Goal: Task Accomplishment & Management: Complete application form

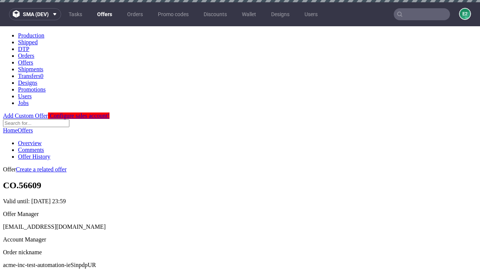
scroll to position [74, 0]
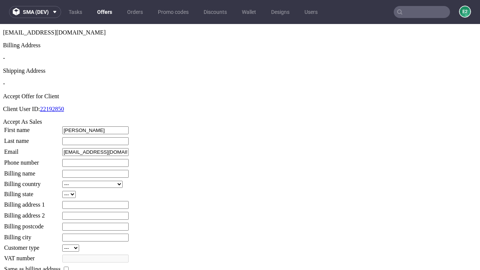
type input "[PERSON_NAME]"
type input "1509813888"
type input "Bernhard52"
select select "13"
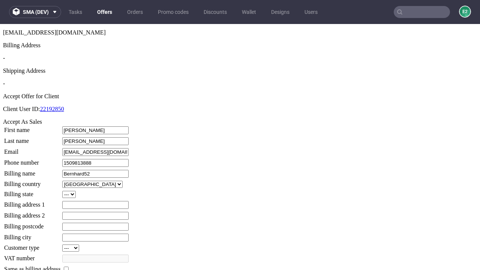
type input "Bernhard52"
select select "132"
type input "8 [PERSON_NAME] Mount"
type input "TV9 7SG"
type input "Hillsfield"
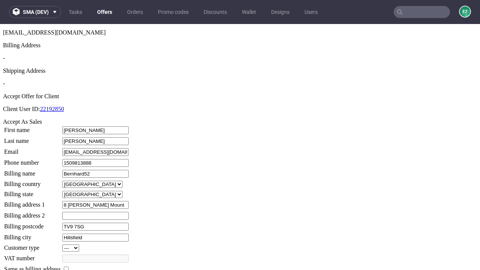
click at [69, 267] on input "checkbox" at bounding box center [66, 269] width 5 height 5
checkbox input "true"
type input "Bernhard52"
select select "13"
type input "8 [PERSON_NAME] Mount"
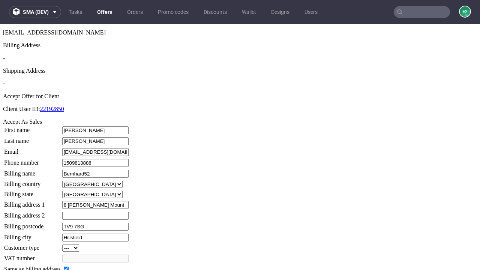
type input "TV9 7SG"
type input "Hillsfield"
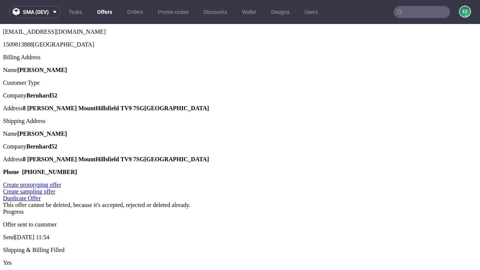
scroll to position [0, 0]
